Goal: Communication & Community: Answer question/provide support

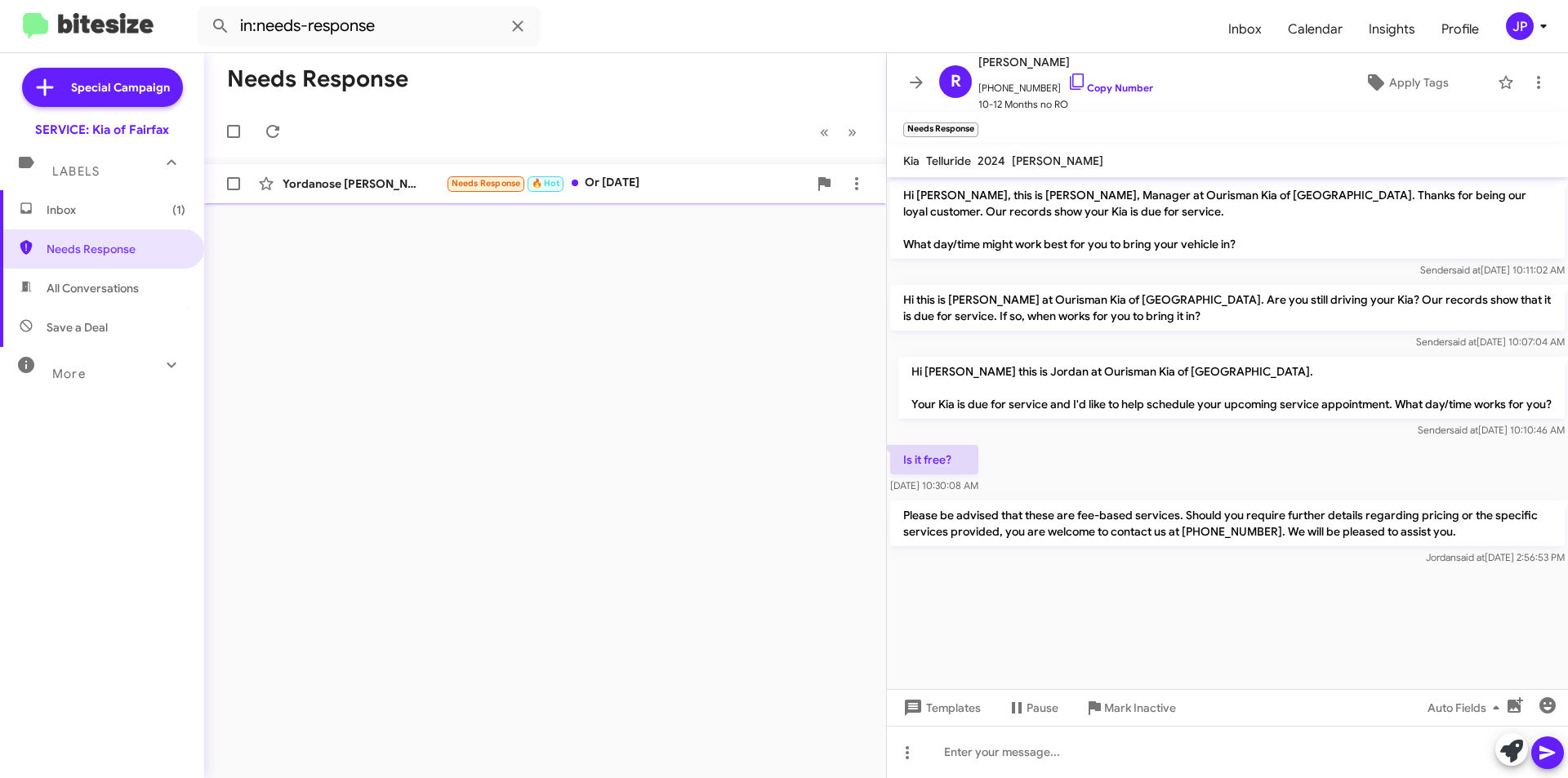
click at [535, 180] on span "🔥 Hot" at bounding box center [545, 183] width 28 height 11
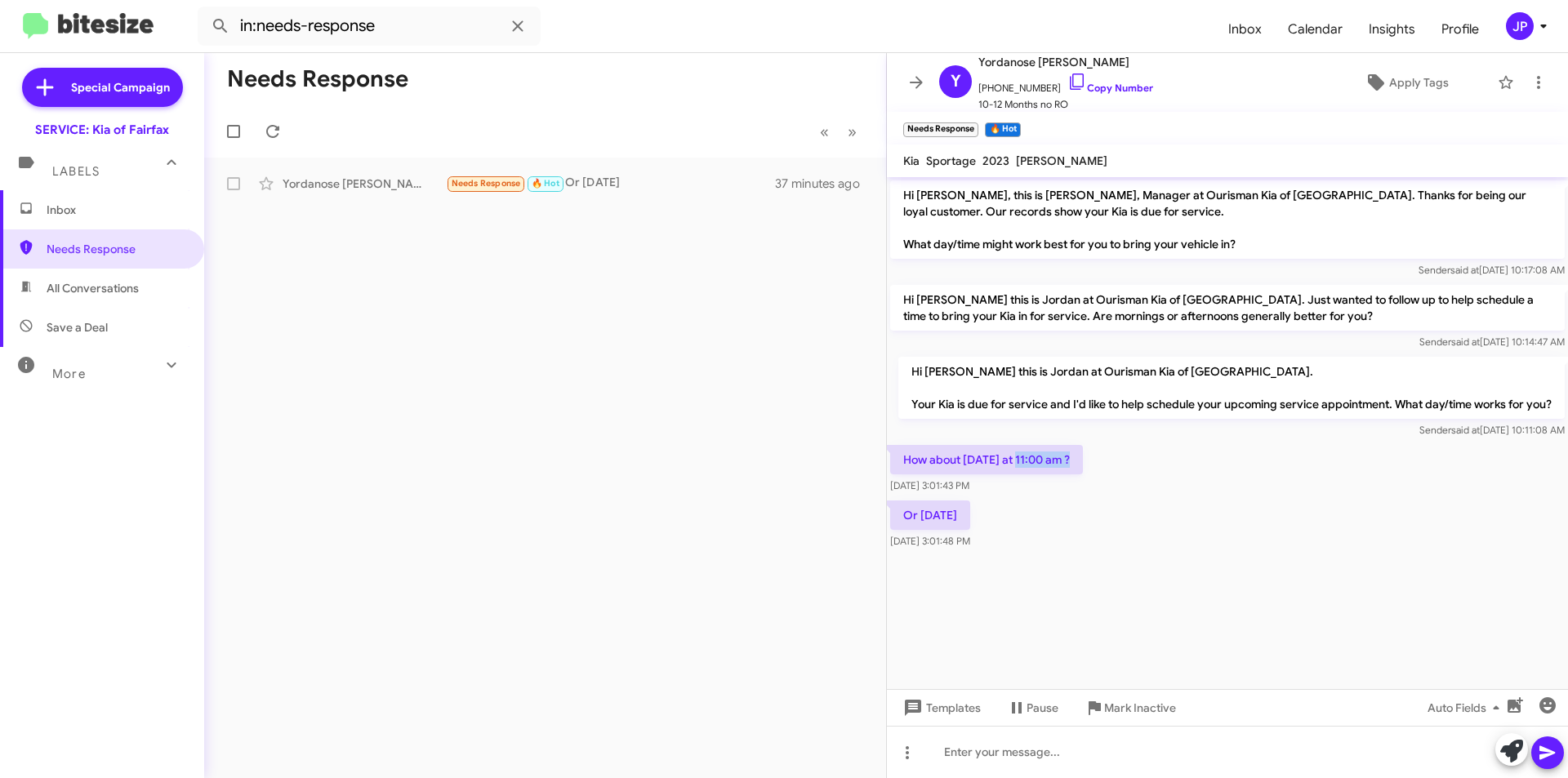
drag, startPoint x: 1023, startPoint y: 459, endPoint x: 1107, endPoint y: 464, distance: 84.1
click at [1107, 464] on div "How about [DATE] at 11:00 am ? [DATE] 3:01:43 PM" at bounding box center [1227, 469] width 681 height 56
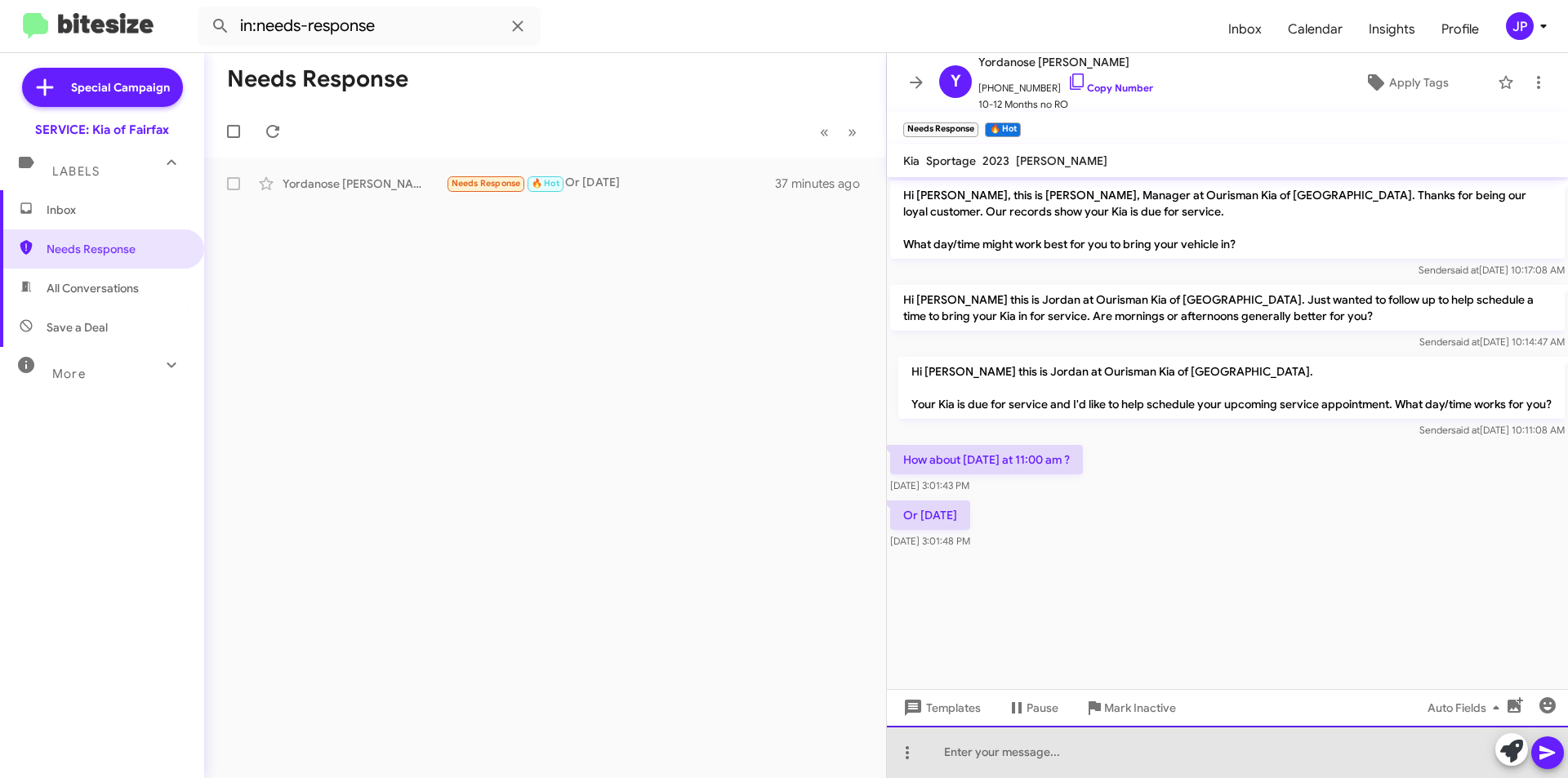
click at [1134, 741] on div at bounding box center [1227, 752] width 681 height 52
click at [1367, 756] on div "I have appointments at that time on both days, which better suits your schedule" at bounding box center [1227, 752] width 681 height 52
